Goal: Find contact information: Find contact information

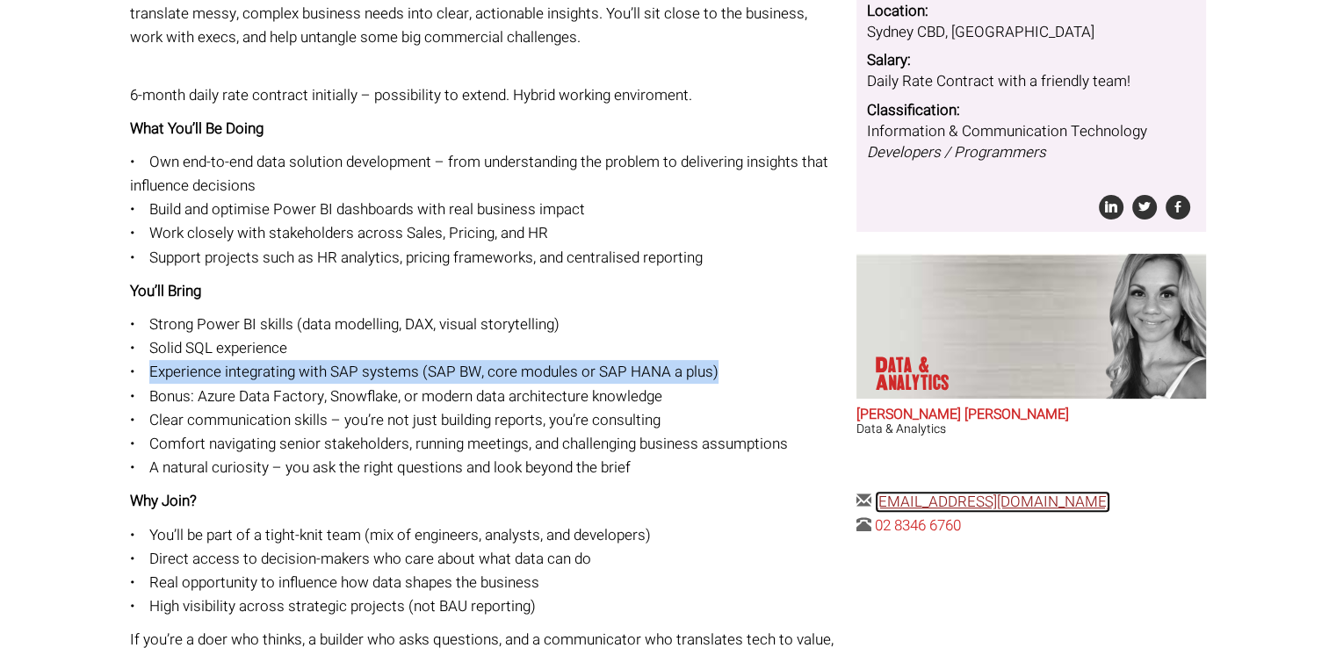
scroll to position [430, 0]
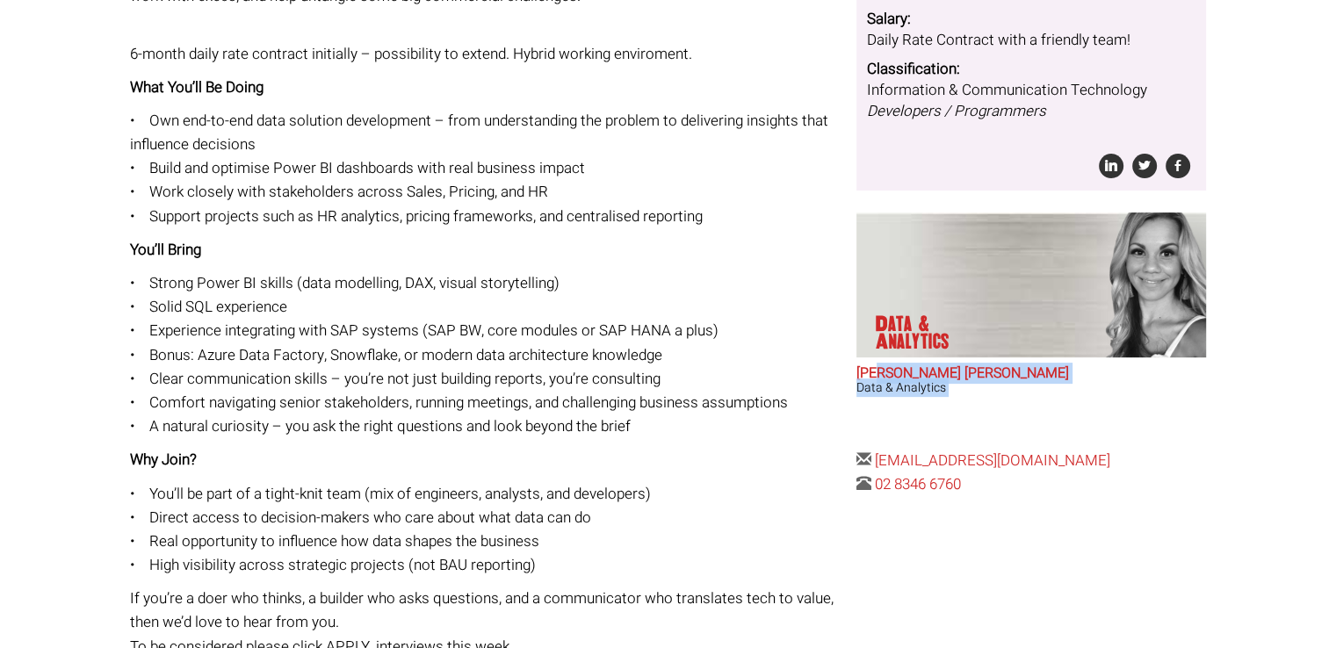
drag, startPoint x: 855, startPoint y: 376, endPoint x: 884, endPoint y: 373, distance: 29.1
click at [884, 373] on div "The Details Posted 4 hours ago Reference: 263332 Location: Sydney CBD, New Sout…" at bounding box center [1030, 163] width 363 height 665
click at [1009, 412] on article "Data & Analytics Anna-Maria Julie Data & Analytics" at bounding box center [1032, 329] width 350 height 233
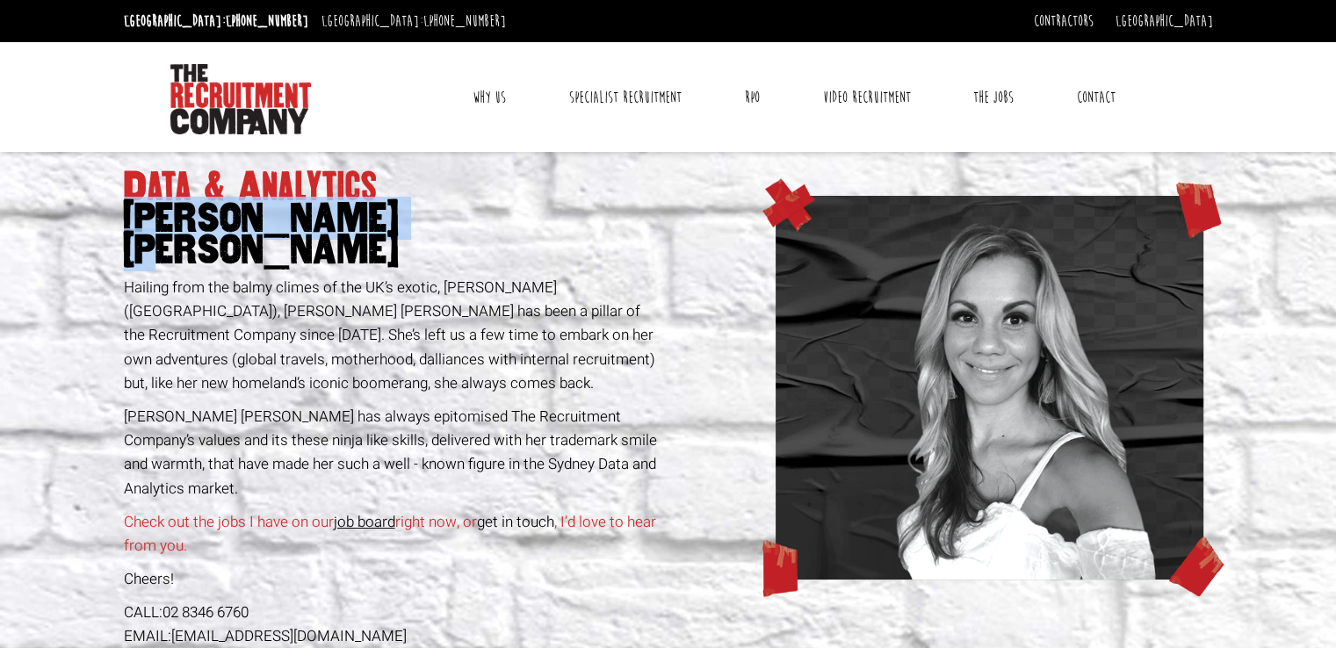
drag, startPoint x: 422, startPoint y: 221, endPoint x: 132, endPoint y: 209, distance: 290.2
click at [132, 209] on span "[PERSON_NAME] [PERSON_NAME]" at bounding box center [393, 234] width 538 height 63
copy span "[PERSON_NAME] [PERSON_NAME]"
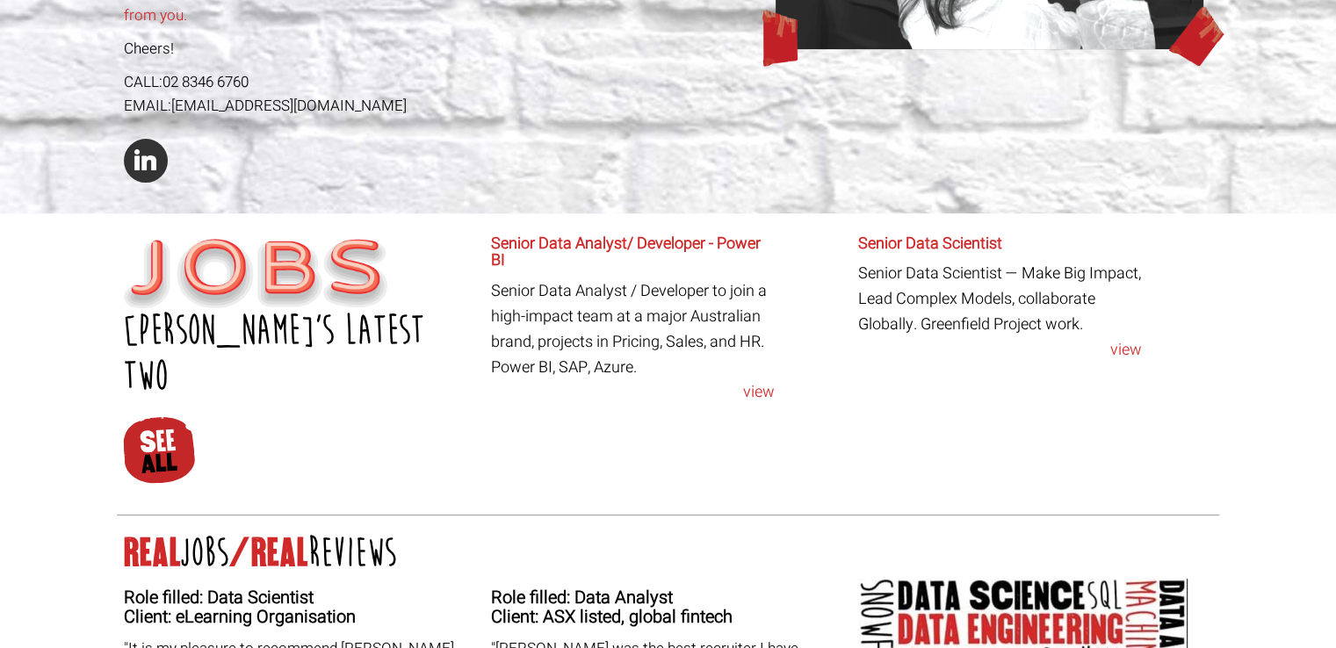
scroll to position [527, 0]
